Goal: Information Seeking & Learning: Check status

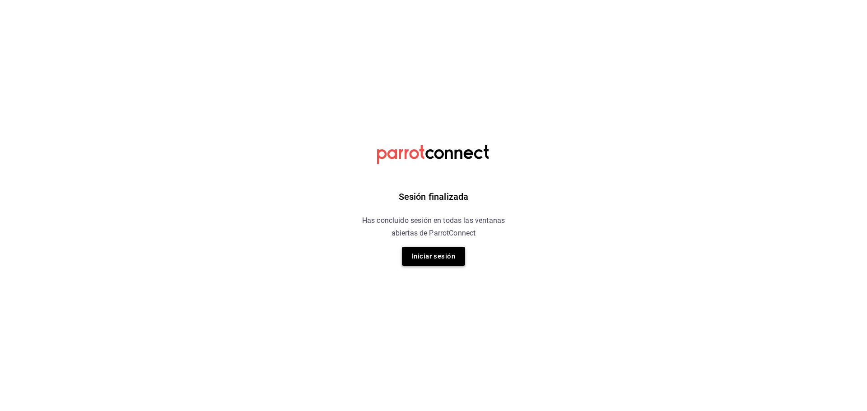
click at [425, 257] on button "Iniciar sesión" at bounding box center [433, 256] width 63 height 19
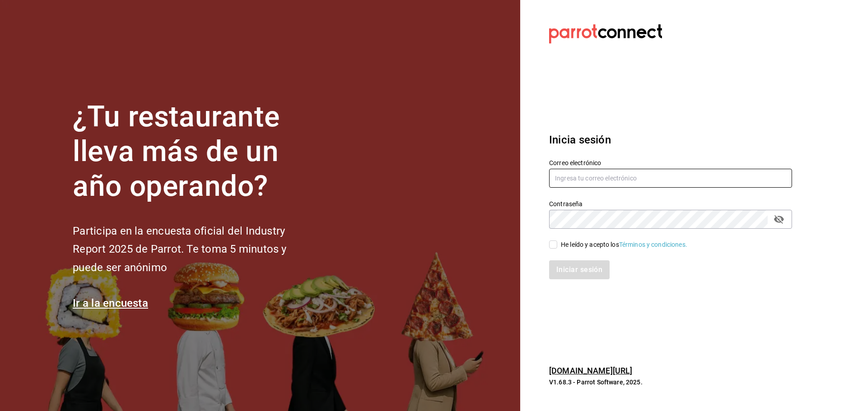
click at [641, 179] on input "text" at bounding box center [670, 178] width 243 height 19
click at [617, 178] on input "brendavelaz85@gmaail.com" at bounding box center [670, 178] width 243 height 19
type input "brendavelaz85@gmail.com"
click at [555, 241] on input "He leído y acepto los Términos y condiciones." at bounding box center [553, 245] width 8 height 8
checkbox input "true"
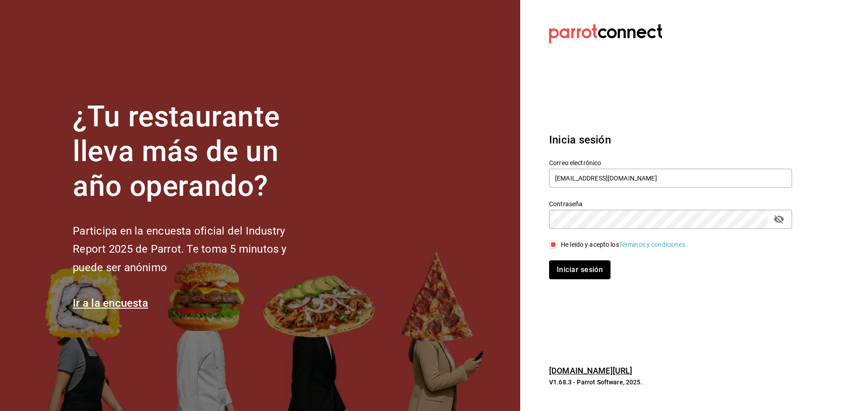
click at [565, 262] on button "Iniciar sesión" at bounding box center [579, 270] width 61 height 19
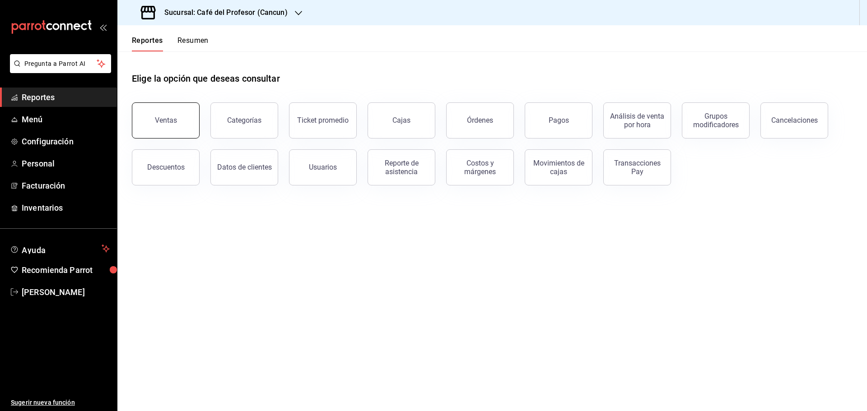
click at [164, 119] on div "Ventas" at bounding box center [166, 120] width 22 height 9
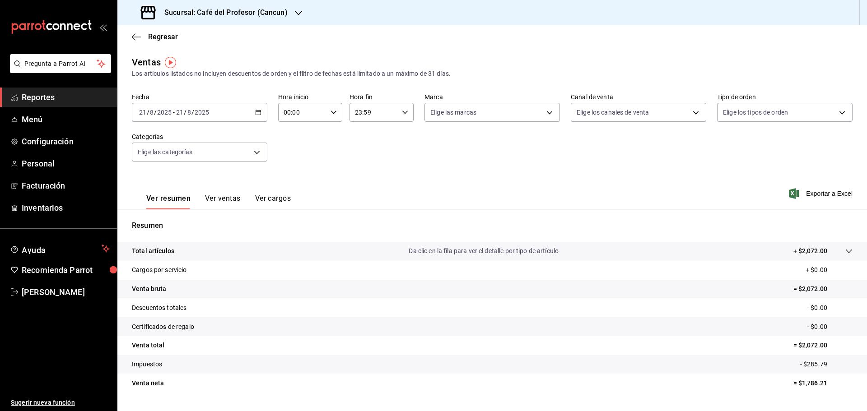
click at [257, 114] on icon "button" at bounding box center [258, 112] width 6 height 6
click at [145, 158] on span "Ayer" at bounding box center [175, 159] width 70 height 9
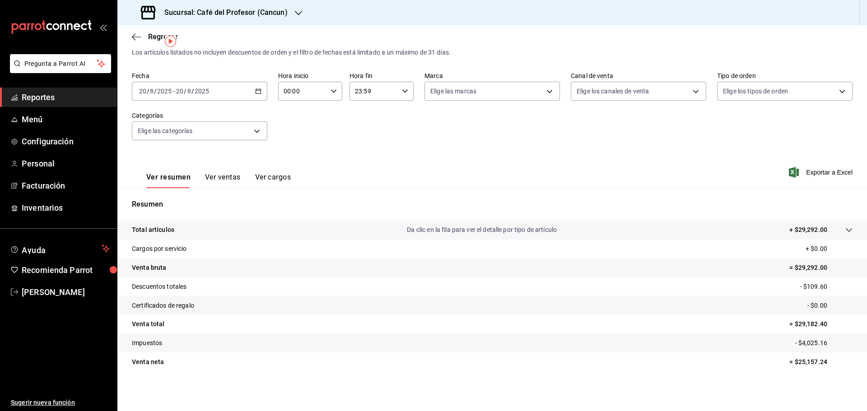
click at [256, 92] on icon "button" at bounding box center [258, 91] width 6 height 6
click at [168, 199] on span "Rango de fechas" at bounding box center [175, 199] width 70 height 9
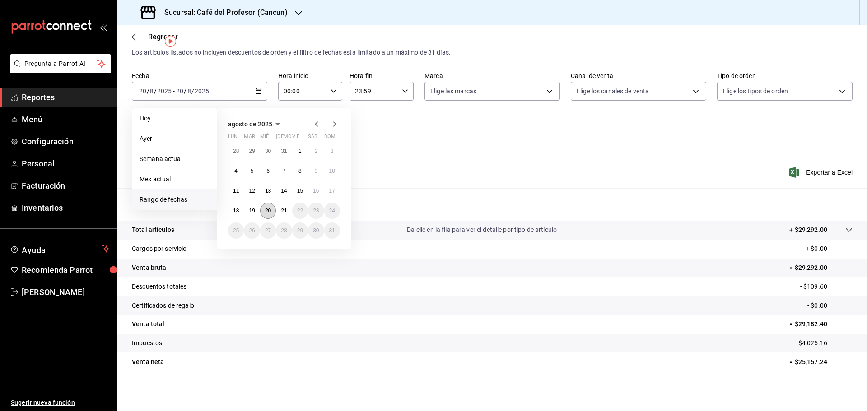
click at [266, 209] on abbr "20" at bounding box center [268, 211] width 6 height 6
click at [247, 210] on button "19" at bounding box center [252, 211] width 16 height 16
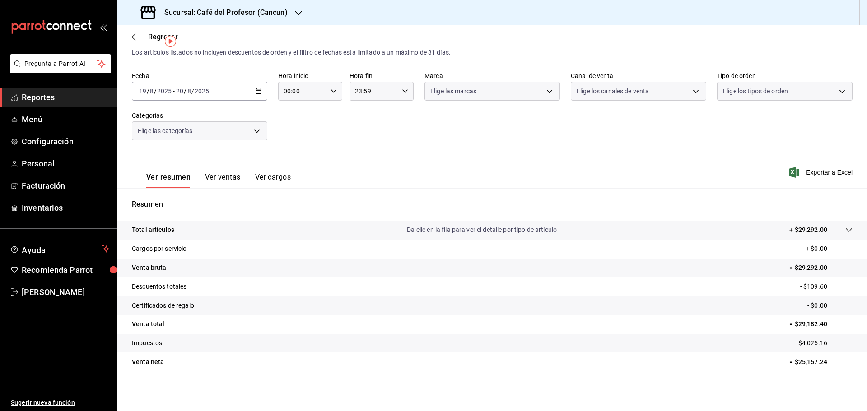
click at [247, 210] on div "Resumen Total artículos Da clic en la fila para ver el detalle por tipo de artí…" at bounding box center [492, 290] width 750 height 183
drag, startPoint x: 775, startPoint y: 327, endPoint x: 823, endPoint y: 327, distance: 47.9
click at [823, 327] on tr "Venta total = $57,846.40" at bounding box center [492, 324] width 750 height 19
click at [158, 36] on span "Regresar" at bounding box center [163, 37] width 30 height 9
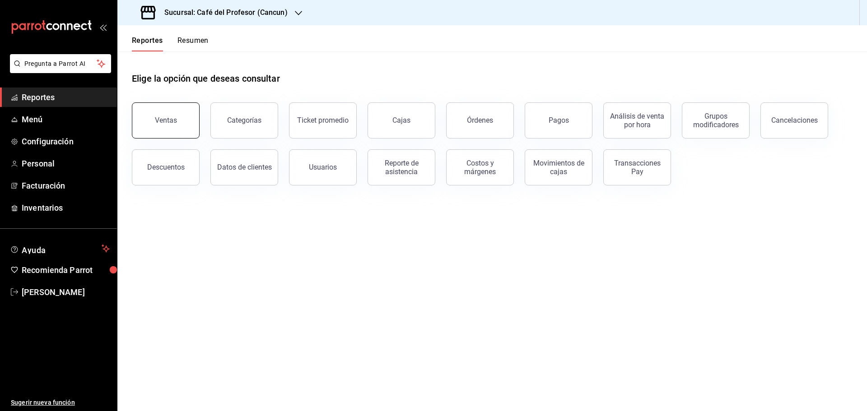
click at [137, 108] on button "Ventas" at bounding box center [166, 121] width 68 height 36
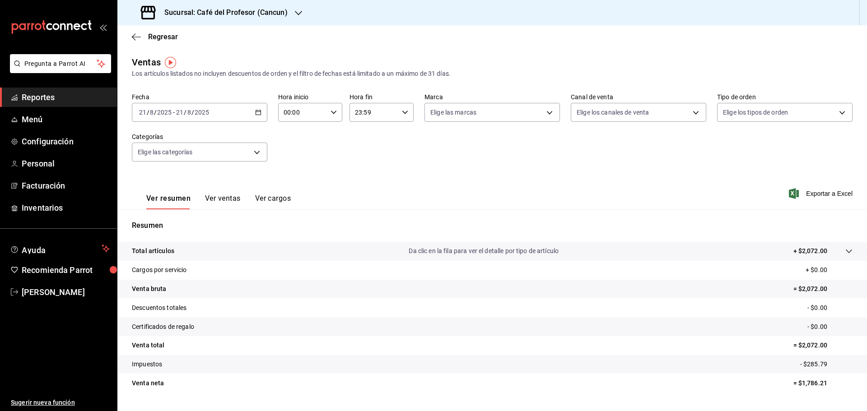
click at [257, 114] on icon "button" at bounding box center [258, 112] width 6 height 6
click at [149, 164] on span "Ayer" at bounding box center [175, 159] width 70 height 9
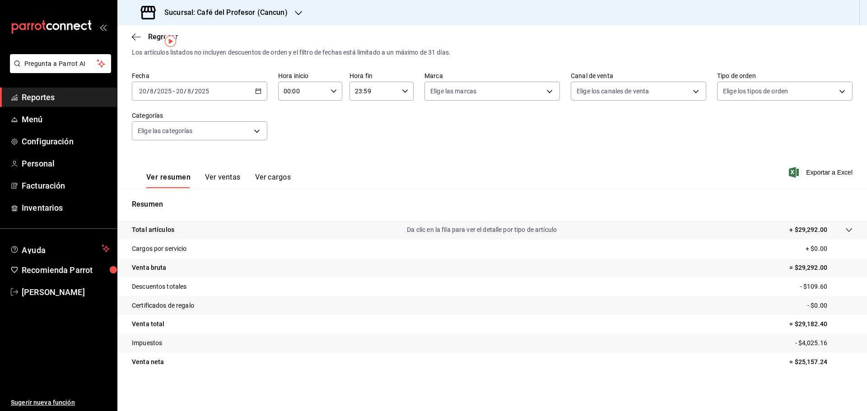
click at [287, 9] on div "Sucursal: Café del Profesor (Cancun)" at bounding box center [215, 12] width 181 height 25
click at [149, 61] on span "Café del Profesor (Acanceh)" at bounding box center [165, 59] width 80 height 9
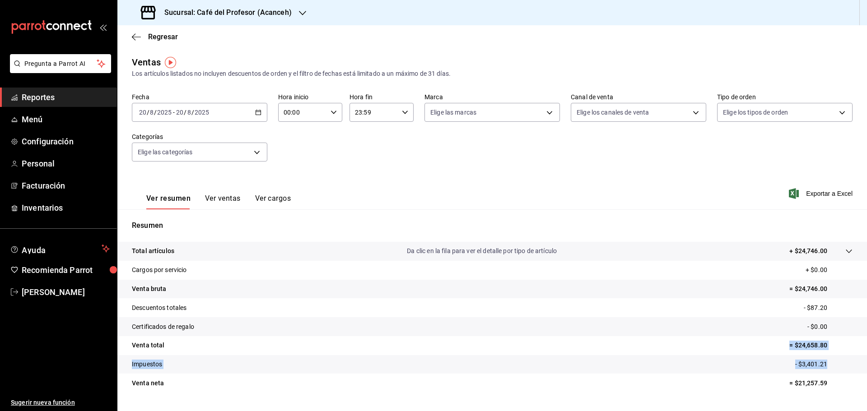
drag, startPoint x: 778, startPoint y: 343, endPoint x: 847, endPoint y: 357, distance: 70.6
click at [847, 357] on tbody "Total artículos Da clic en la fila para ver el detalle por tipo de artículo + $…" at bounding box center [492, 317] width 750 height 151
click at [256, 112] on \(Stroke\) "button" at bounding box center [258, 112] width 5 height 0
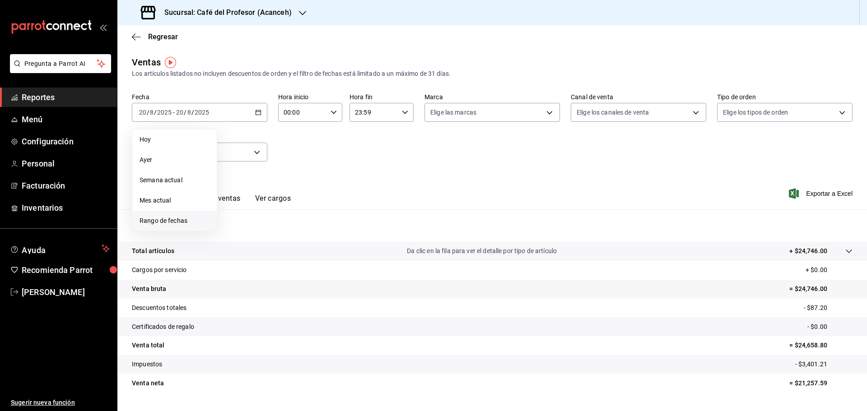
click at [155, 223] on span "Rango de fechas" at bounding box center [175, 220] width 70 height 9
click at [253, 229] on abbr "19" at bounding box center [252, 232] width 6 height 6
click at [152, 37] on span "Regresar" at bounding box center [163, 37] width 30 height 9
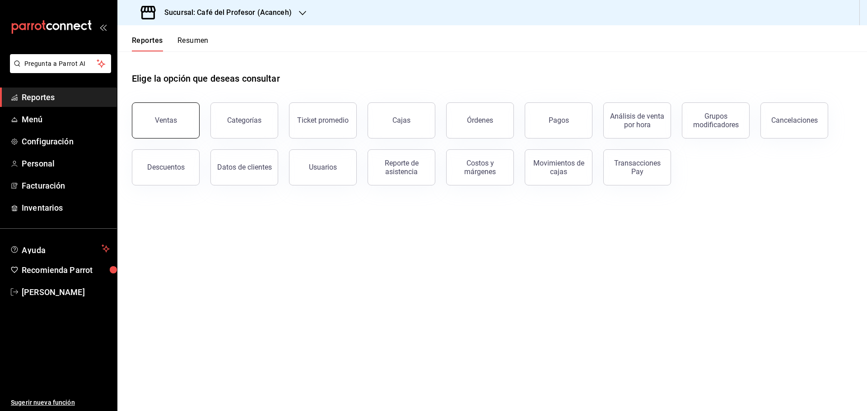
click at [170, 119] on div "Ventas" at bounding box center [166, 120] width 22 height 9
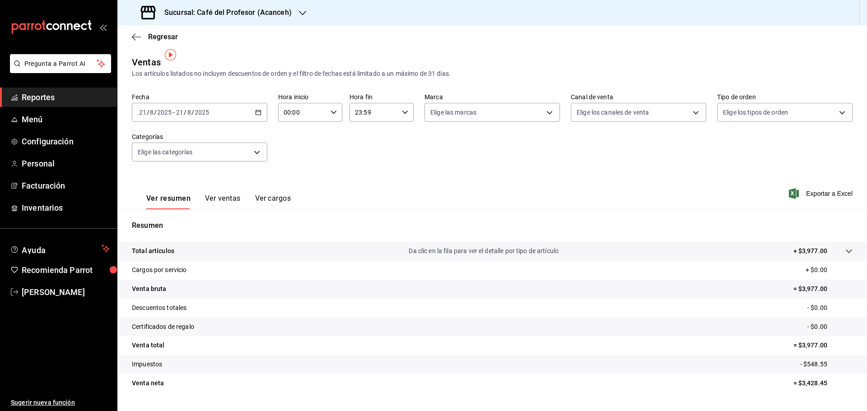
scroll to position [21, 0]
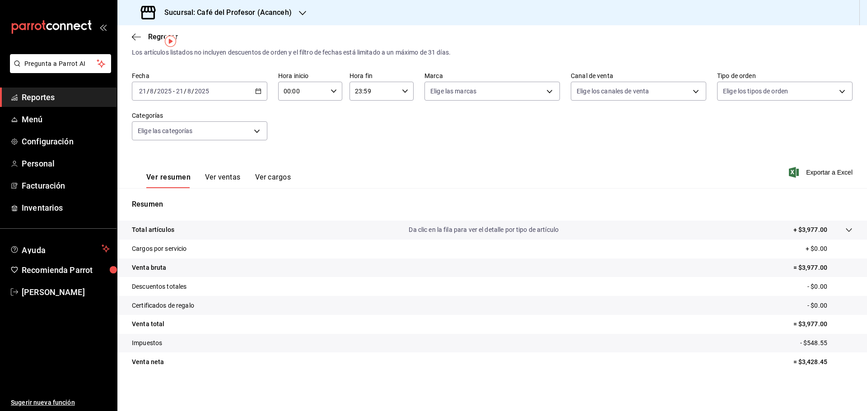
click at [253, 92] on div "[DATE] [DATE] - [DATE] [DATE]" at bounding box center [199, 91] width 135 height 19
drag, startPoint x: 289, startPoint y: 150, endPoint x: 229, endPoint y: 168, distance: 62.3
click at [288, 150] on div "Fecha [DATE] [DATE] - [DATE] [DATE] Hora inicio 00:00 Hora inicio Hora fin 23:5…" at bounding box center [492, 111] width 721 height 79
click at [221, 176] on button "Ver ventas" at bounding box center [223, 180] width 36 height 15
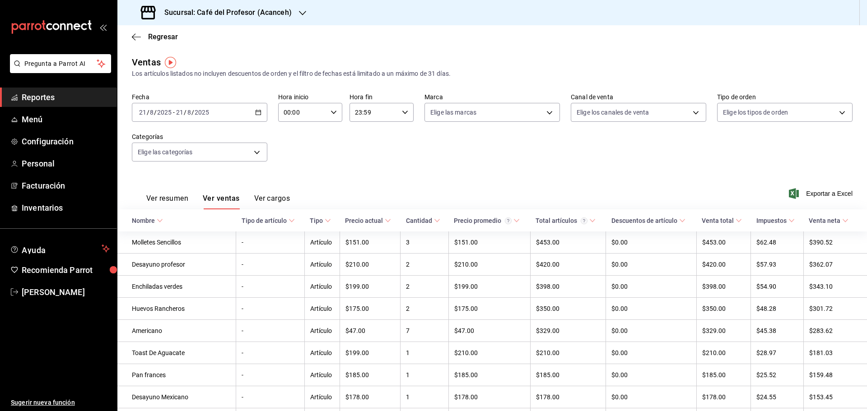
click at [42, 101] on span "Reportes" at bounding box center [66, 97] width 88 height 12
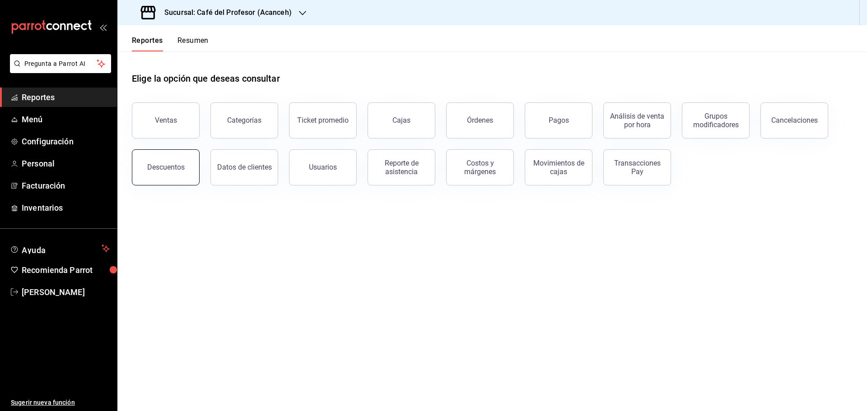
click at [161, 170] on div "Descuentos" at bounding box center [165, 167] width 37 height 9
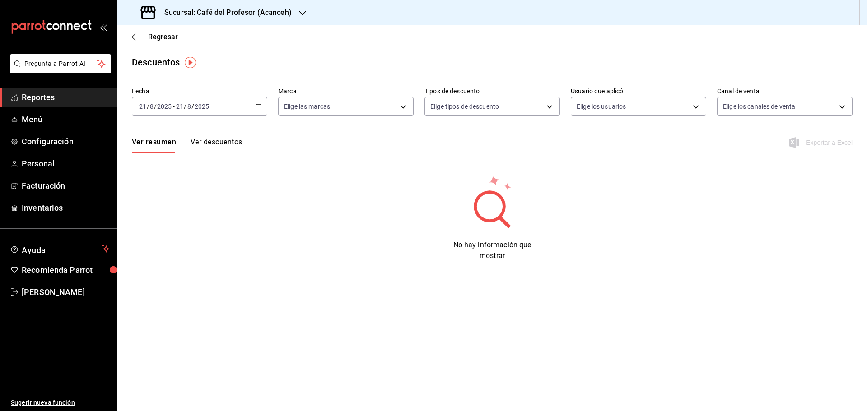
click at [159, 146] on button "Ver resumen" at bounding box center [154, 145] width 44 height 15
click at [218, 145] on button "Ver descuentos" at bounding box center [216, 145] width 51 height 15
click at [256, 112] on div "[DATE] [DATE] - [DATE] [DATE]" at bounding box center [199, 106] width 135 height 19
click at [143, 155] on span "Ayer" at bounding box center [175, 153] width 70 height 9
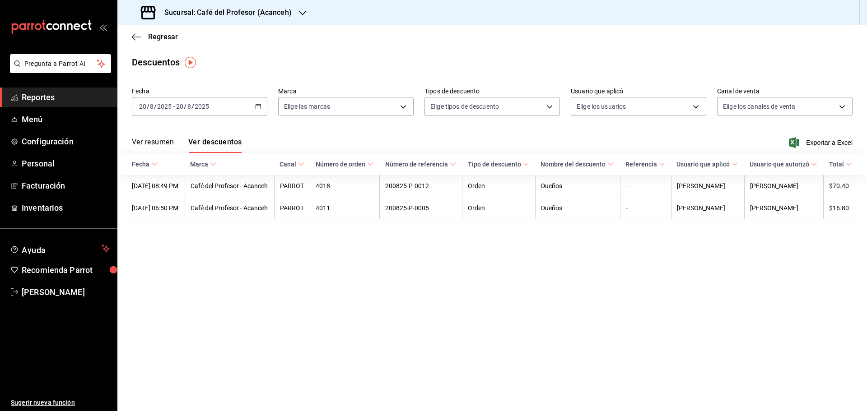
click at [256, 109] on \(Stroke\) "button" at bounding box center [258, 106] width 5 height 5
click at [361, 253] on main "Regresar Descuentos Fecha [DATE] [DATE] - [DATE] [DATE] Hoy Ayer Semana actual …" at bounding box center [492, 218] width 750 height 386
click at [293, 14] on div "Sucursal: Café del Profesor (Acanceh)" at bounding box center [217, 12] width 185 height 25
click at [187, 39] on span "Café del Profesor ([GEOGRAPHIC_DATA])" at bounding box center [183, 38] width 117 height 9
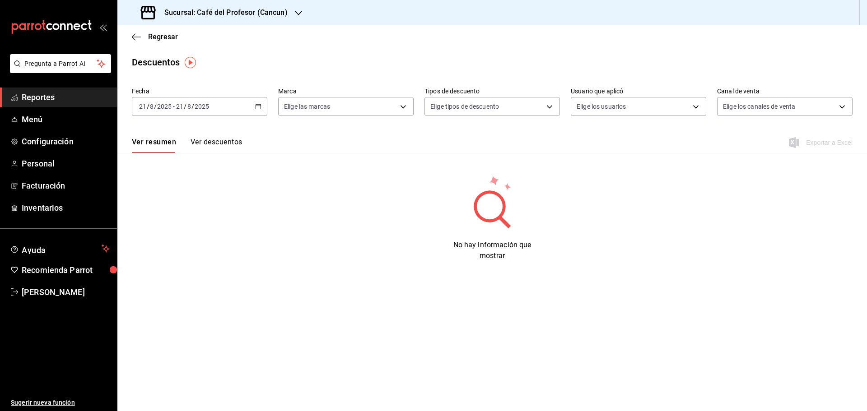
click at [256, 107] on \(Stroke\) "button" at bounding box center [258, 106] width 5 height 5
click at [144, 148] on li "Ayer" at bounding box center [174, 154] width 84 height 20
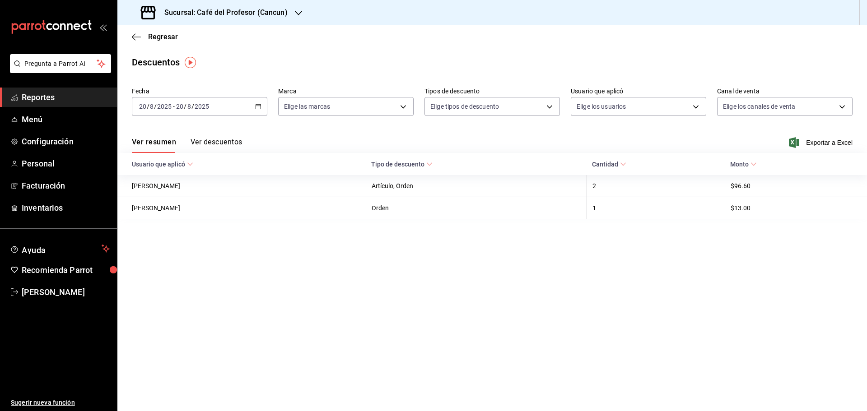
click at [624, 164] on span "Cantidad" at bounding box center [609, 164] width 34 height 7
click at [216, 141] on button "Ver descuentos" at bounding box center [216, 145] width 51 height 15
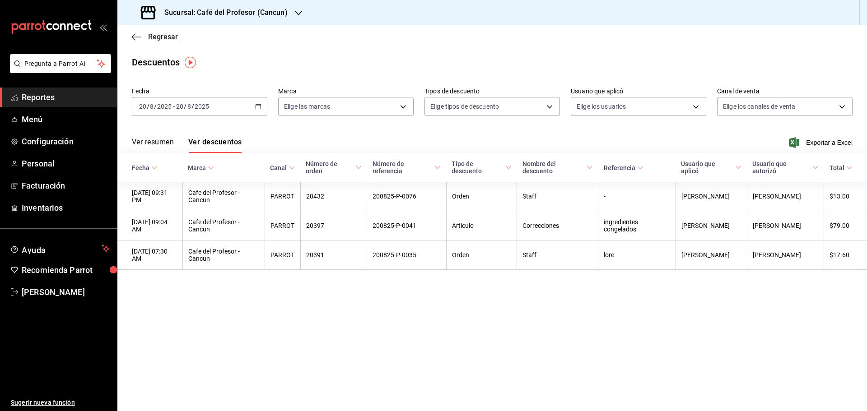
click at [159, 37] on span "Regresar" at bounding box center [163, 37] width 30 height 9
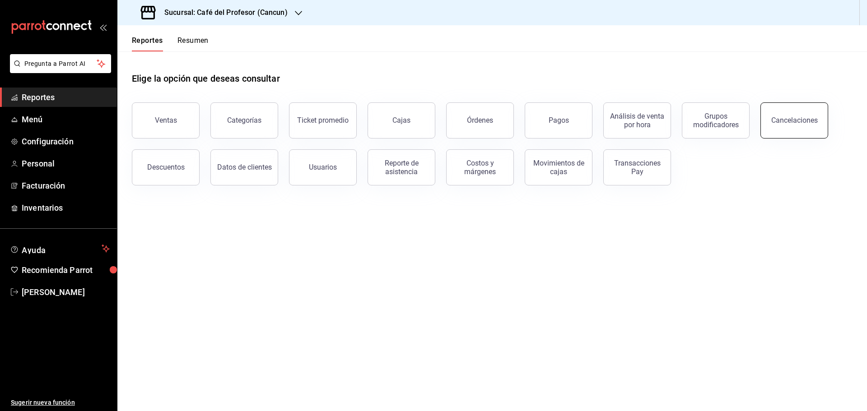
click at [776, 117] on div "Cancelaciones" at bounding box center [794, 120] width 47 height 9
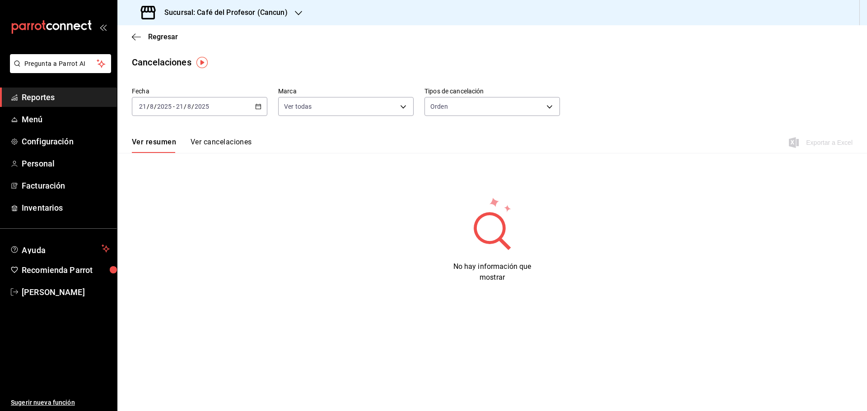
click at [262, 106] on div "[DATE] [DATE] - [DATE] [DATE]" at bounding box center [199, 106] width 135 height 19
click at [151, 153] on span "Ayer" at bounding box center [175, 153] width 70 height 9
click at [151, 38] on span "Regresar" at bounding box center [163, 37] width 30 height 9
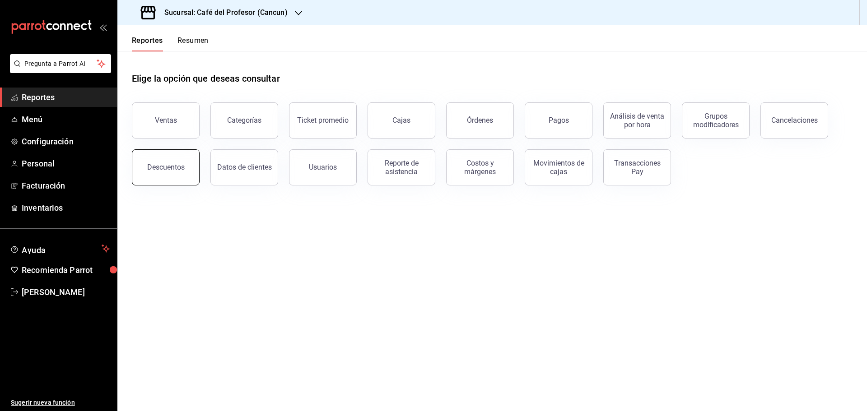
click at [171, 165] on div "Descuentos" at bounding box center [165, 167] width 37 height 9
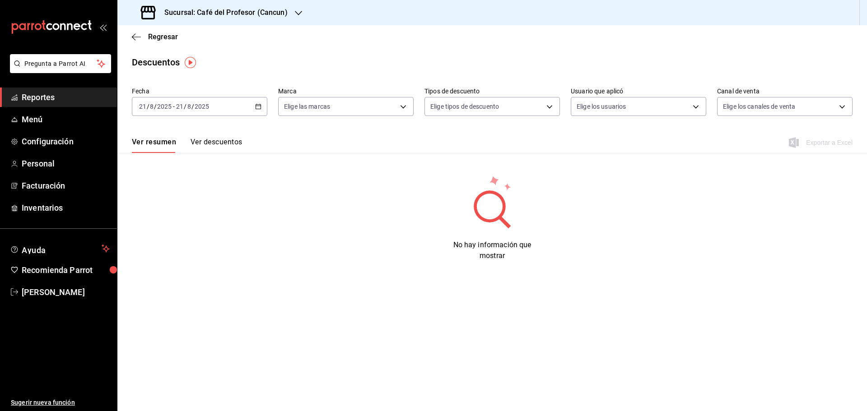
click at [254, 109] on div "[DATE] [DATE] - [DATE] [DATE]" at bounding box center [199, 106] width 135 height 19
click at [146, 155] on span "Ayer" at bounding box center [175, 153] width 70 height 9
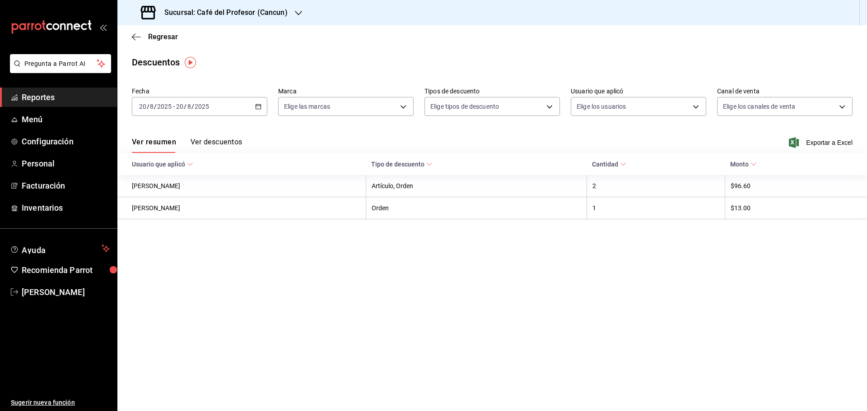
click at [206, 143] on button "Ver descuentos" at bounding box center [216, 145] width 51 height 15
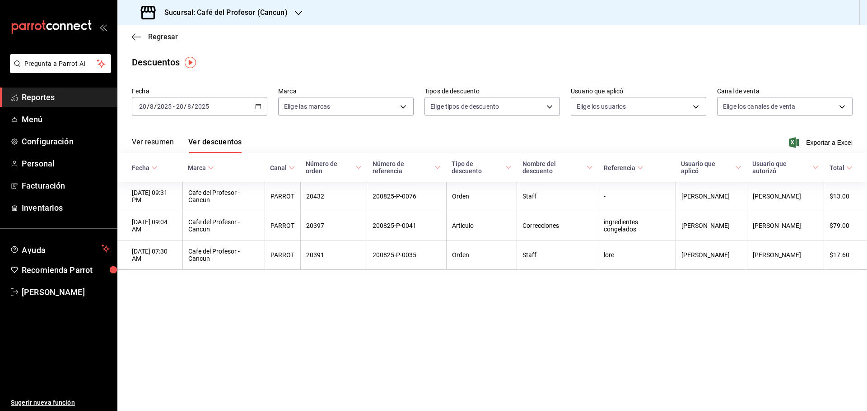
click at [170, 37] on span "Regresar" at bounding box center [163, 37] width 30 height 9
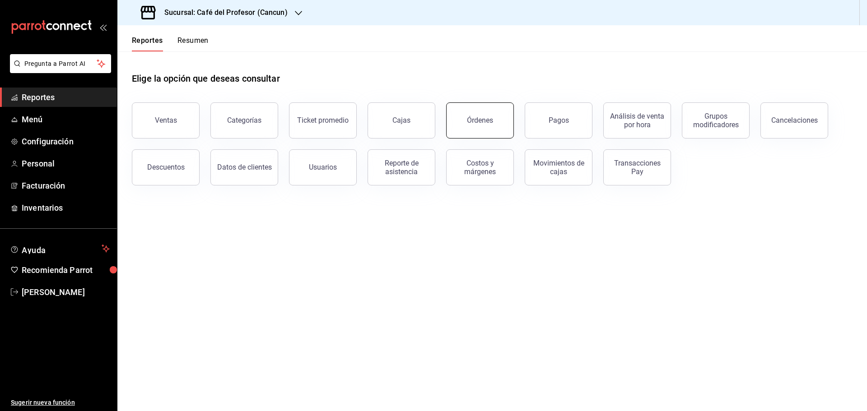
click at [487, 119] on div "Órdenes" at bounding box center [480, 120] width 26 height 9
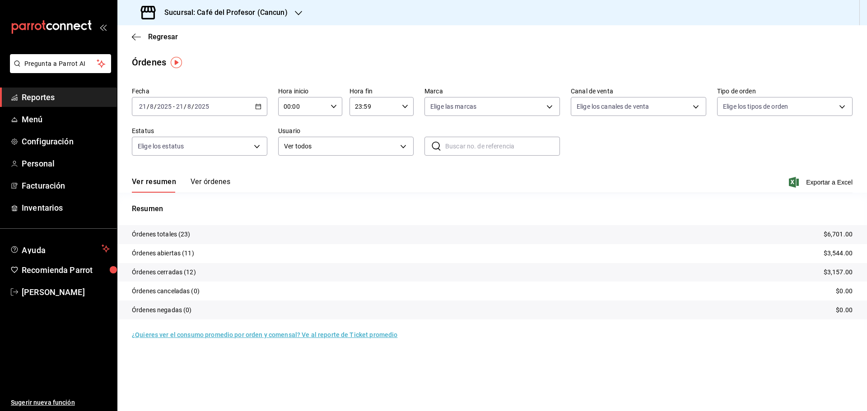
click at [257, 106] on icon "button" at bounding box center [258, 106] width 6 height 6
click at [148, 153] on span "Ayer" at bounding box center [175, 153] width 70 height 9
click at [205, 184] on button "Ver órdenes" at bounding box center [211, 185] width 40 height 15
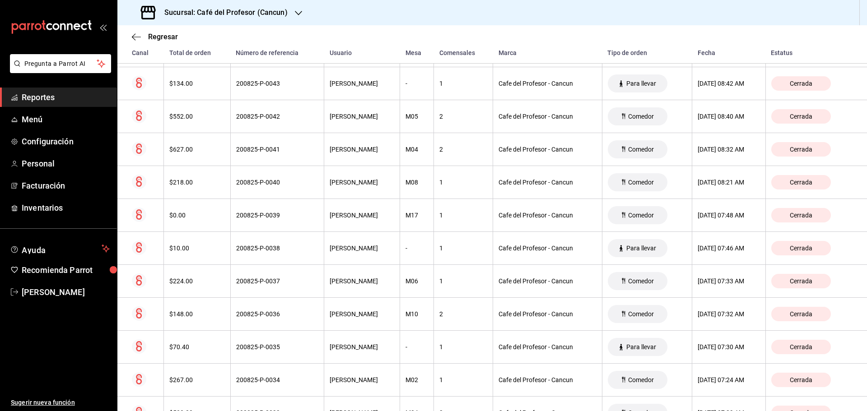
scroll to position [2476, 0]
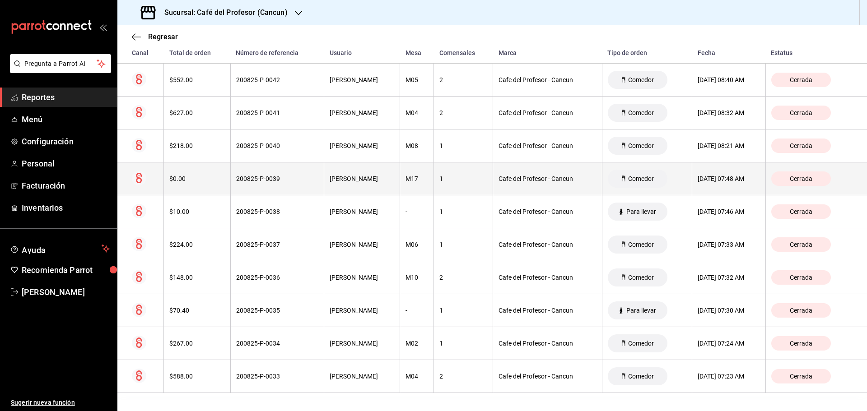
click at [796, 177] on span "Cerrada" at bounding box center [801, 178] width 30 height 7
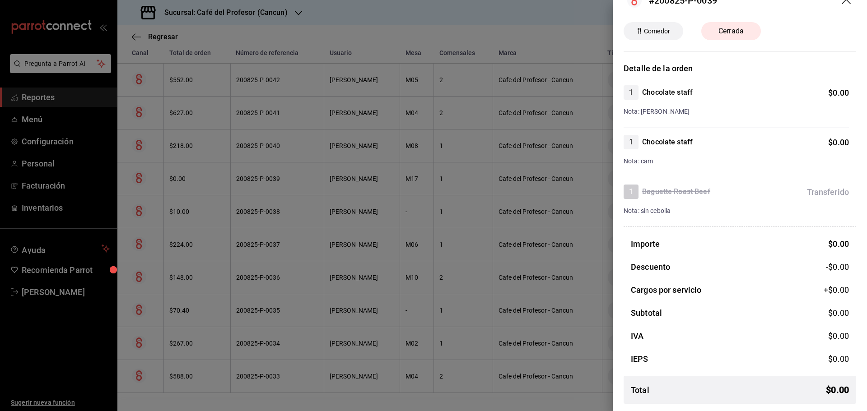
scroll to position [0, 0]
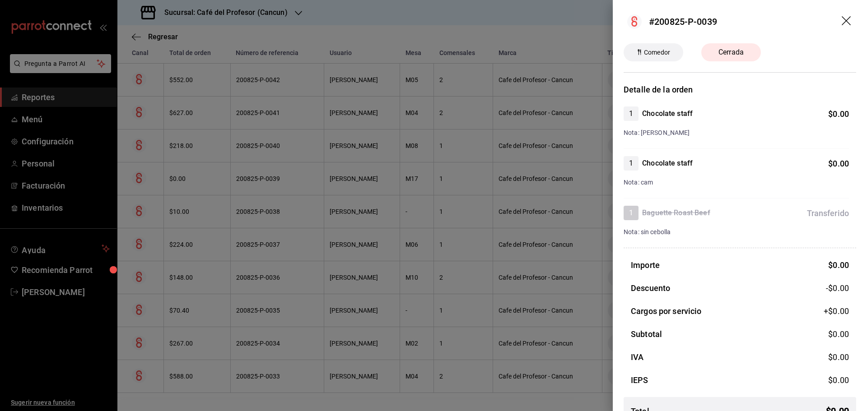
click at [842, 23] on icon "drag" at bounding box center [847, 21] width 11 height 11
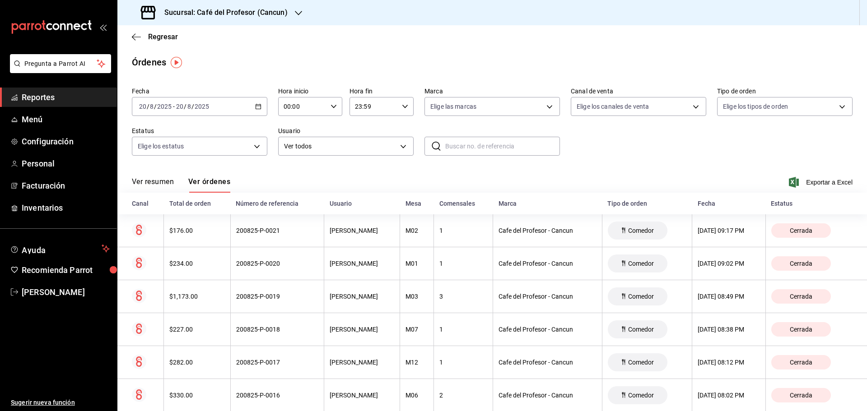
click at [152, 180] on button "Ver resumen" at bounding box center [153, 185] width 42 height 15
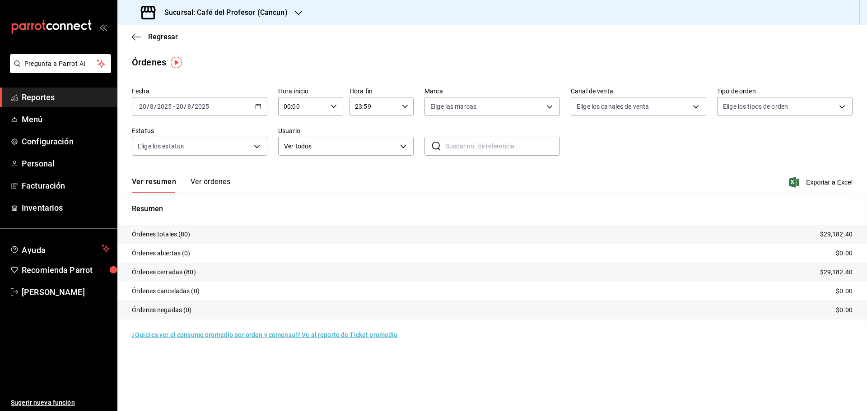
click at [190, 335] on link "¿Quieres ver el consumo promedio por orden y comensal? Ve al reporte de Ticket …" at bounding box center [265, 335] width 266 height 7
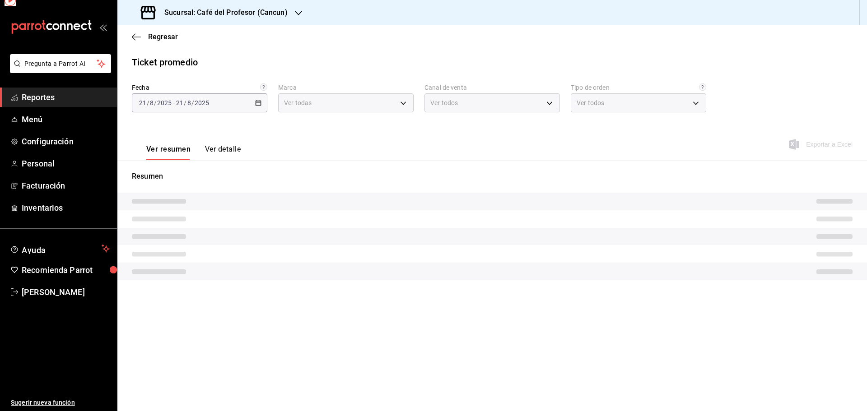
type input "c124c12d-dc0e-4a3d-911f-5b13390841f9"
type input "PARROT,UBER_EATS,RAPPI,DIDI_FOOD,ONLINE"
type input "e63addf7-f6de-41eb-9ab7-971b33c4aeea,82f5e9ba-350f-4f34-814f-532dfac66924,349f8…"
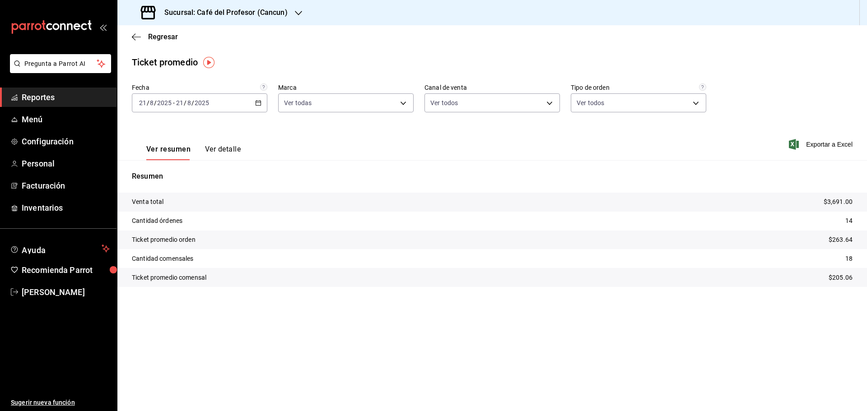
click at [215, 150] on button "Ver detalle" at bounding box center [223, 152] width 36 height 15
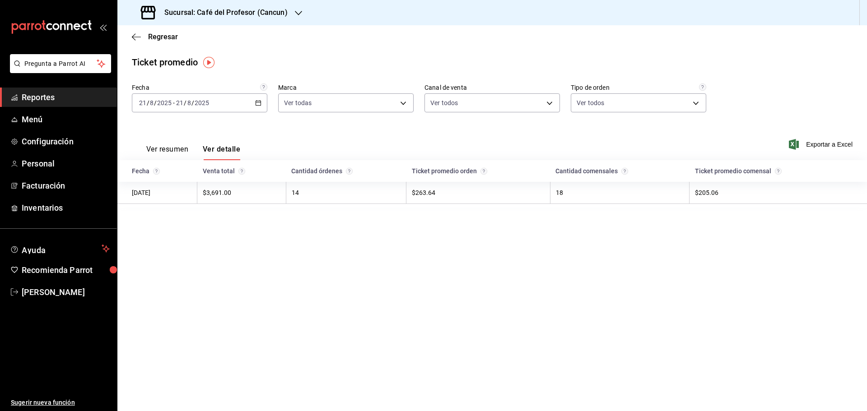
click at [166, 153] on button "Ver resumen" at bounding box center [167, 152] width 42 height 15
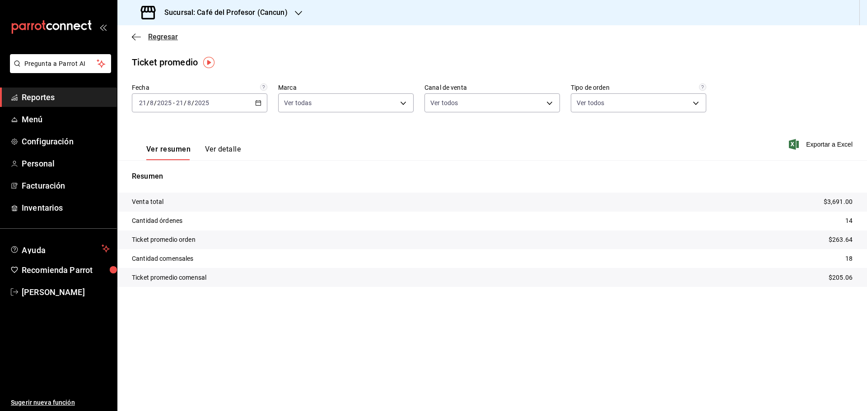
click at [138, 35] on icon "button" at bounding box center [136, 37] width 9 height 8
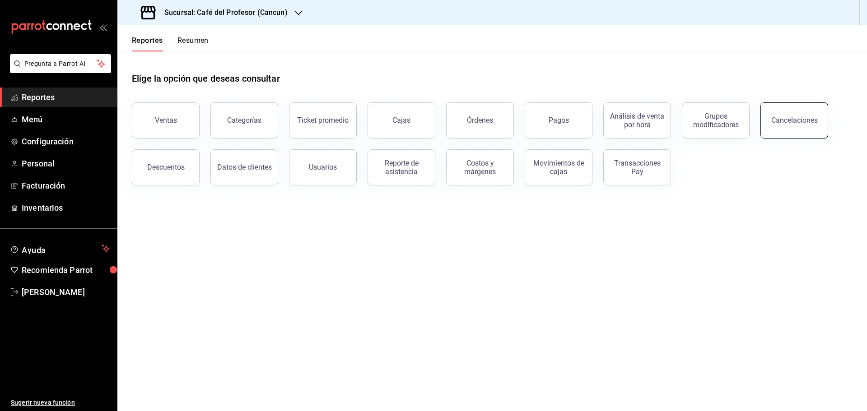
click at [768, 113] on button "Cancelaciones" at bounding box center [795, 121] width 68 height 36
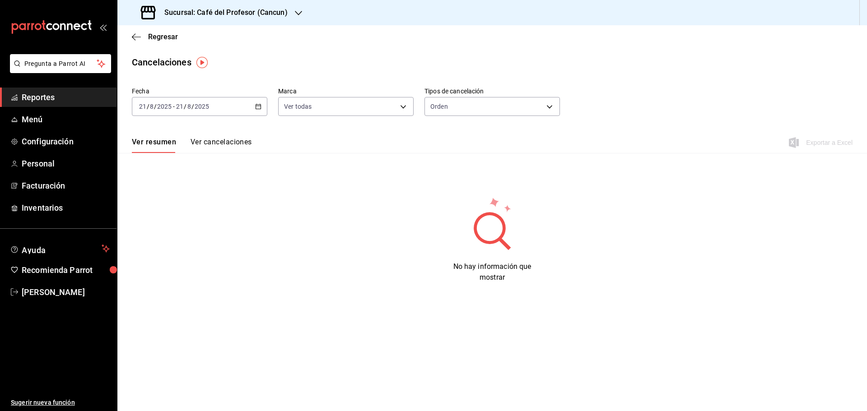
click at [261, 107] on \(Stroke\) "button" at bounding box center [258, 106] width 5 height 5
click at [153, 157] on span "Ayer" at bounding box center [175, 153] width 70 height 9
click at [205, 145] on button "Ver cancelaciones" at bounding box center [221, 145] width 61 height 15
click at [163, 38] on span "Regresar" at bounding box center [163, 37] width 30 height 9
